Goal: Communication & Community: Answer question/provide support

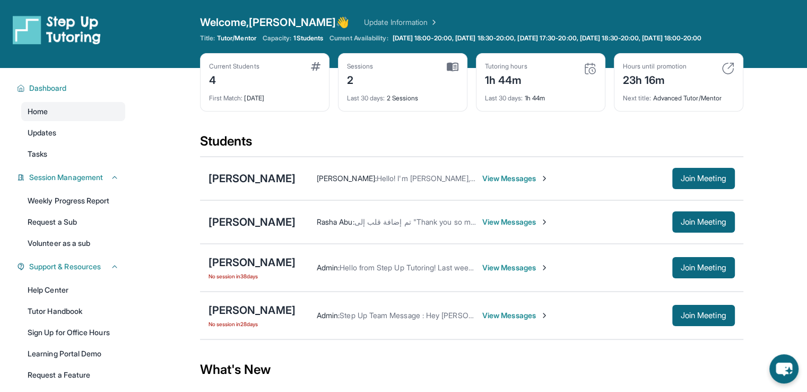
click at [484, 227] on span "View Messages" at bounding box center [516, 222] width 66 height 11
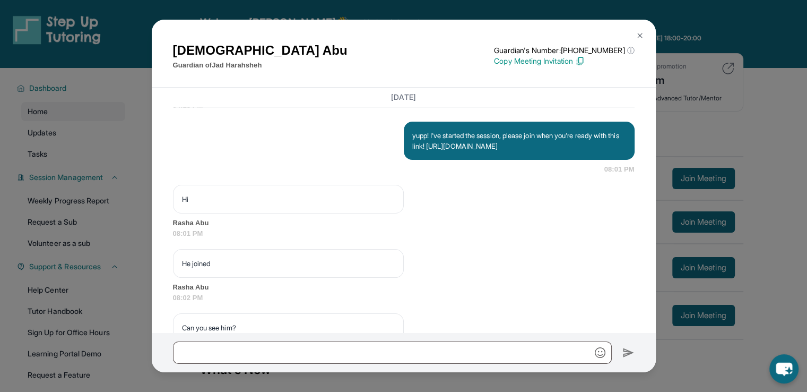
scroll to position [1193, 0]
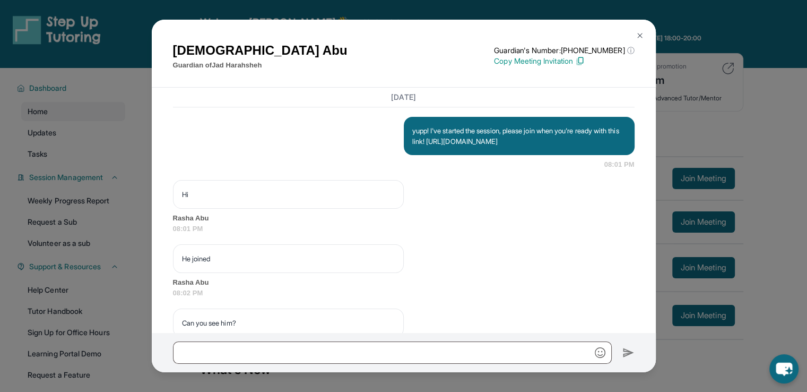
drag, startPoint x: 554, startPoint y: 181, endPoint x: 454, endPoint y: 173, distance: 100.7
click at [454, 147] on p "yupp! I've started the session, please join when you're ready with this link! […" at bounding box center [519, 135] width 214 height 21
copy p "[URL][DOMAIN_NAME]"
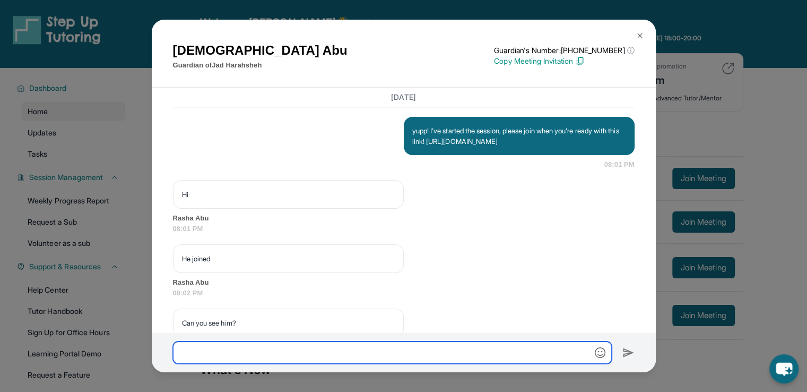
click at [447, 351] on input "text" at bounding box center [392, 352] width 439 height 22
paste input "**********"
type input "**********"
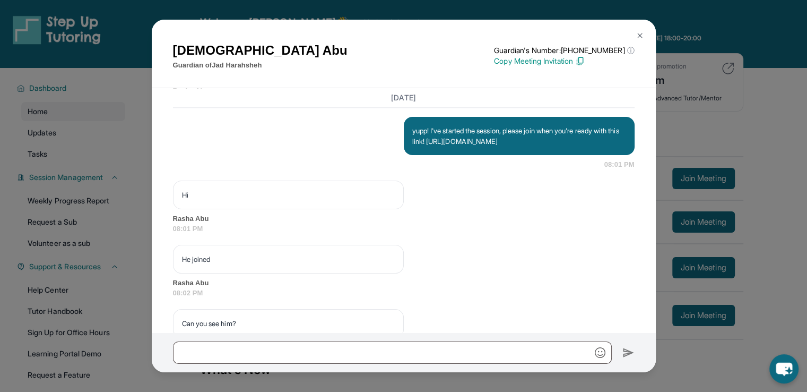
click at [645, 39] on button at bounding box center [640, 35] width 21 height 21
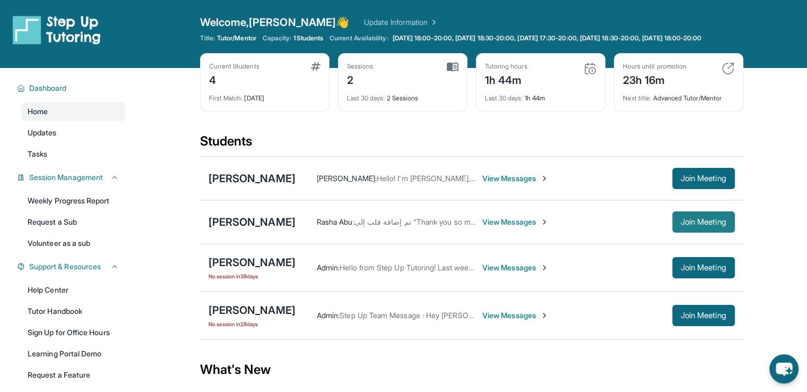
click at [712, 222] on button "Join Meeting" at bounding box center [704, 221] width 63 height 21
click at [265, 128] on div "Current Students 4 First Match : [DATE] Sessions 2 Last 30 days : 2 Sessions Tu…" at bounding box center [472, 93] width 544 height 80
click at [513, 221] on div "Rasha Abu : تم إضافة قلب إلى "Thank you so much for your input, I will keep all…" at bounding box center [516, 221] width 440 height 21
click at [504, 233] on div "Rasha Abu : تم إضافة قلب إلى "Thank you so much for your input, I will keep all…" at bounding box center [516, 221] width 440 height 21
click at [504, 227] on span "View Messages" at bounding box center [516, 222] width 66 height 11
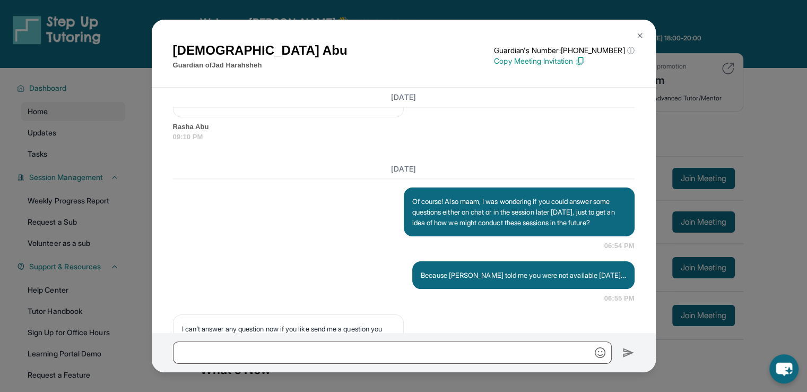
scroll to position [1547, 0]
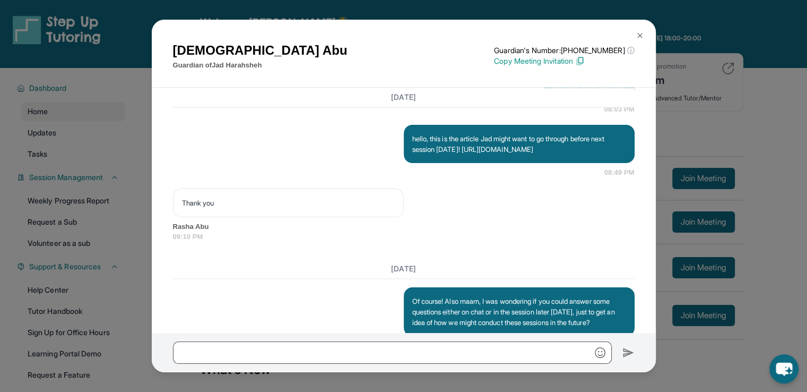
drag, startPoint x: 407, startPoint y: 198, endPoint x: 530, endPoint y: 227, distance: 126.6
click at [530, 163] on div "hello, this is the article Jad might want to go through before next session [DA…" at bounding box center [519, 144] width 231 height 38
copy p "[URL][DOMAIN_NAME]"
